Goal: Information Seeking & Learning: Learn about a topic

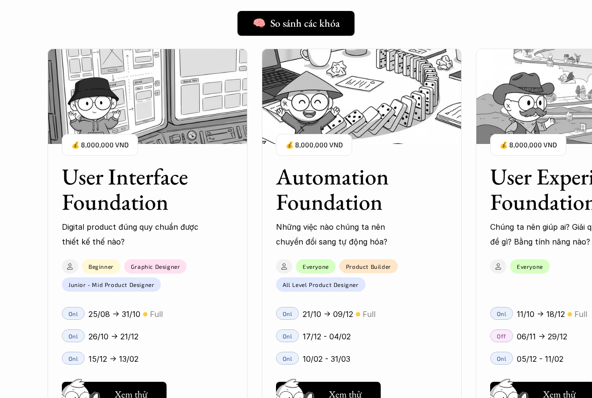
scroll to position [866, 0]
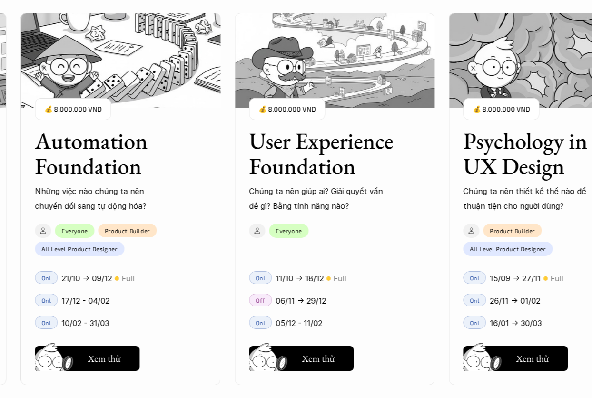
click at [85, 151] on div "01 02 03 04 05 06" at bounding box center [47, 199] width 95 height 398
click at [85, 144] on div "01 02 03 04 05 06" at bounding box center [47, 199] width 95 height 398
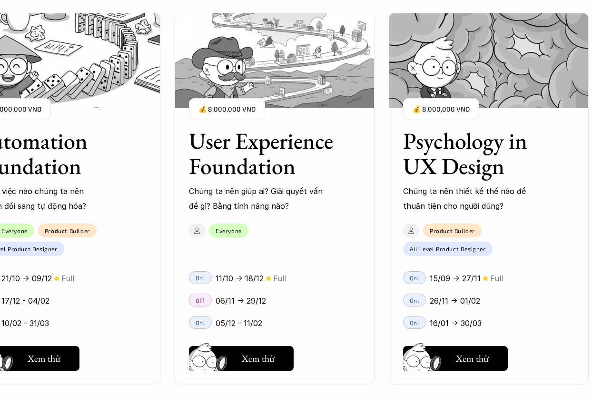
click at [58, 359] on div "01 02 03 04 05 06" at bounding box center [47, 199] width 95 height 398
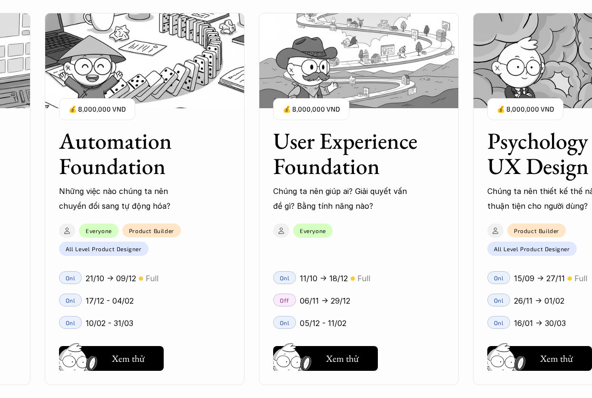
click at [90, 354] on div "01 02 03 04 05 06" at bounding box center [47, 199] width 95 height 398
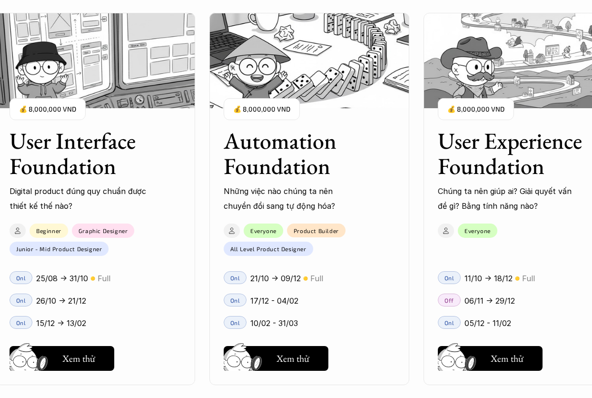
click at [324, 143] on h3 "Automation Foundation" at bounding box center [298, 153] width 148 height 50
click at [299, 28] on img at bounding box center [310, 60] width 200 height 95
click at [279, 128] on h3 "Automation Foundation" at bounding box center [298, 153] width 148 height 50
click at [277, 160] on h3 "Automation Foundation" at bounding box center [298, 153] width 148 height 50
click at [272, 251] on p "Để tối ưu công việc và cuộc sống hàng ngày, bất cứ ai cũng có thể ứng dụng Auto…" at bounding box center [264, 255] width 110 height 24
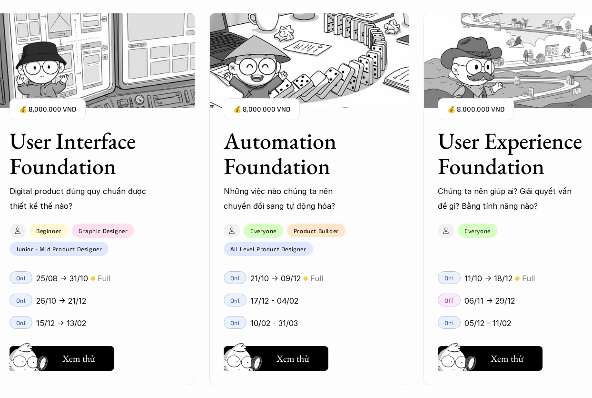
drag, startPoint x: 269, startPoint y: 292, endPoint x: 269, endPoint y: 299, distance: 6.7
click at [269, 293] on div "Onl 17/12 - 04/02" at bounding box center [310, 300] width 200 height 22
click at [267, 317] on p "10/02 - 31/03" at bounding box center [274, 323] width 48 height 14
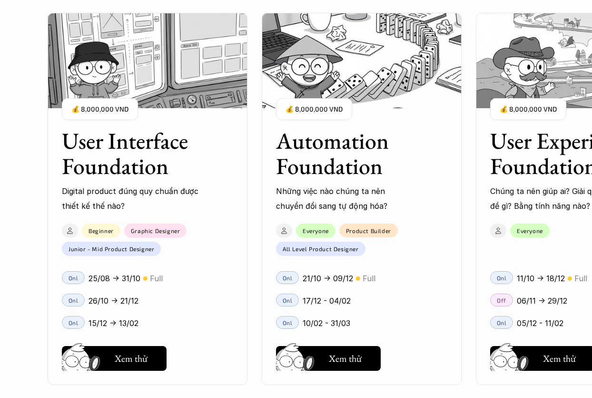
scroll to position [732, 0]
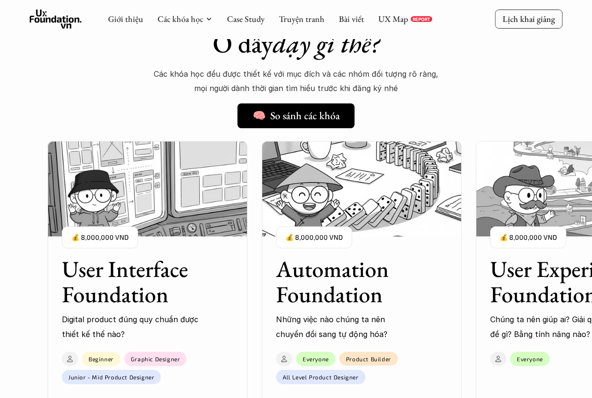
click at [460, 215] on img at bounding box center [362, 188] width 200 height 95
click at [389, 210] on img at bounding box center [362, 188] width 200 height 95
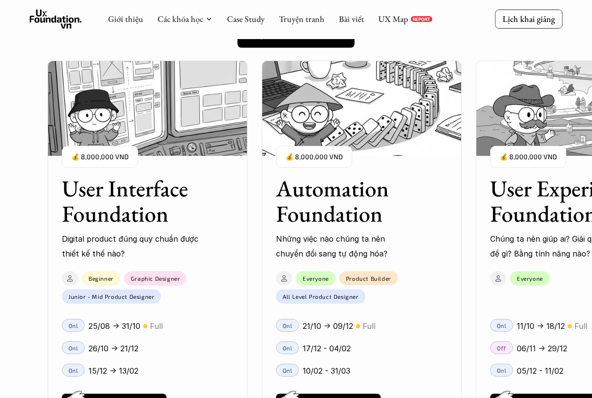
scroll to position [759, 0]
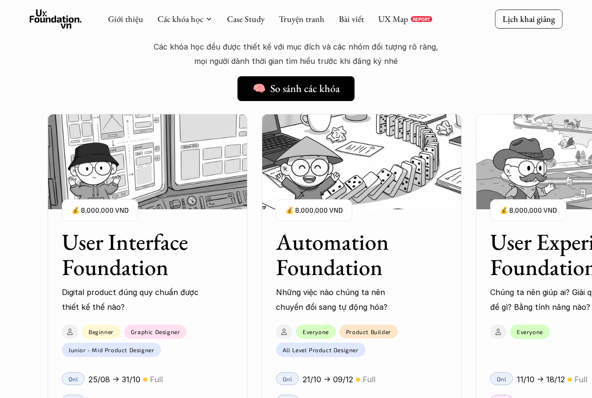
click at [354, 219] on div "Automation Foundation Những việc nào chúng ta nên chuyển đổi sang tự động hóa? …" at bounding box center [362, 264] width 200 height 99
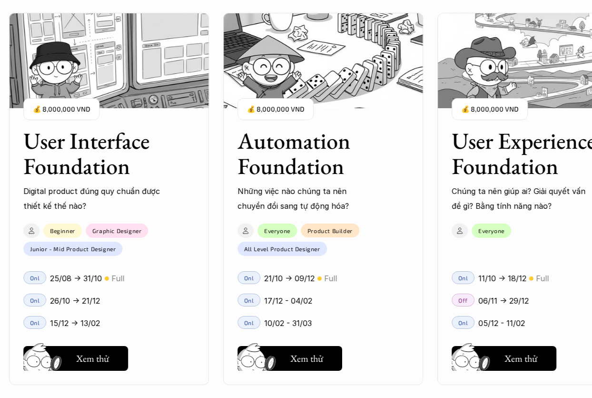
scroll to position [946, 0]
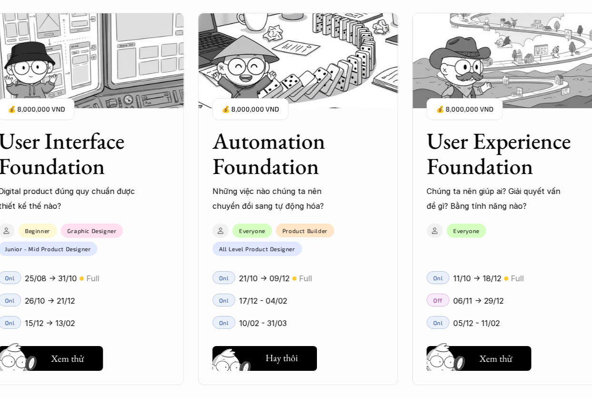
click at [294, 362] on h5 "Xem thử" at bounding box center [281, 358] width 33 height 13
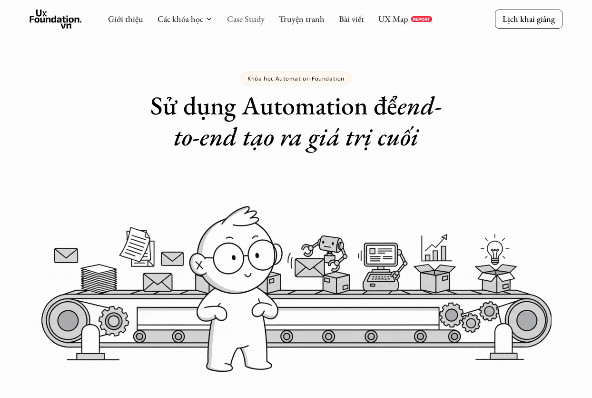
click at [250, 23] on link "Case Study" at bounding box center [246, 18] width 38 height 11
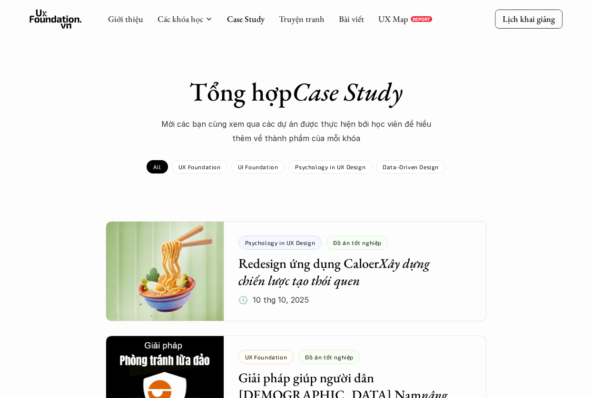
click at [179, 24] on link "Các khóa học" at bounding box center [181, 18] width 46 height 11
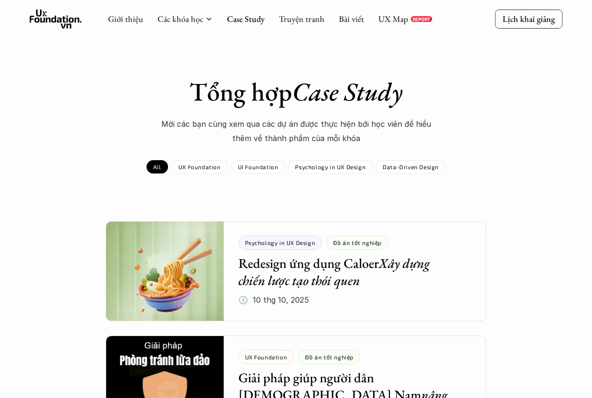
click at [179, 17] on link "Các khóa học" at bounding box center [181, 18] width 46 height 11
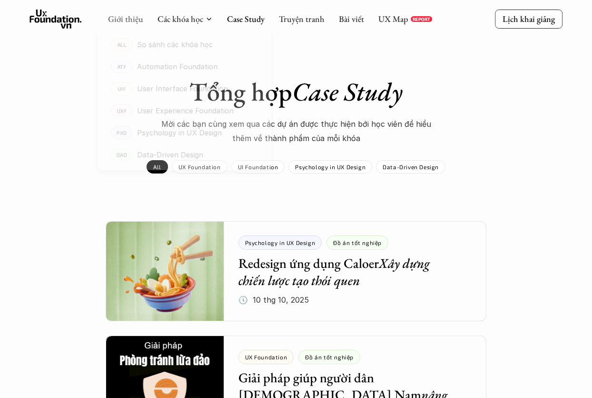
click at [123, 19] on link "Giới thiệu" at bounding box center [125, 18] width 35 height 11
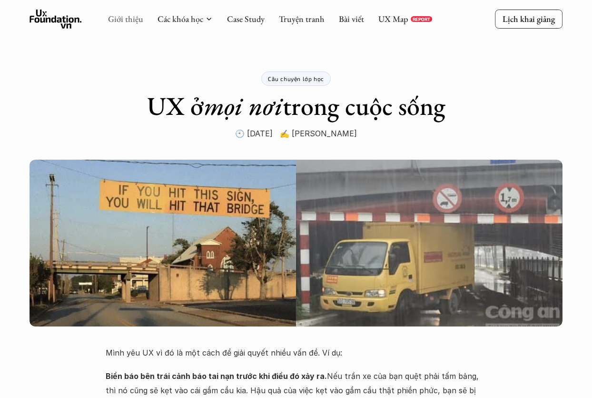
click at [133, 15] on link "Giới thiệu" at bounding box center [125, 18] width 35 height 11
click at [43, 22] on use at bounding box center [56, 19] width 52 height 19
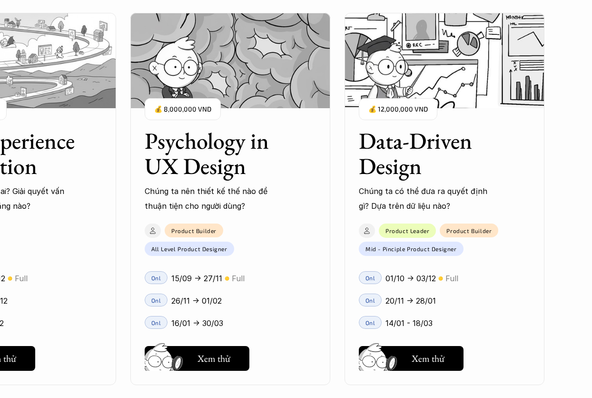
scroll to position [1255, 0]
